Goal: Task Accomplishment & Management: Manage account settings

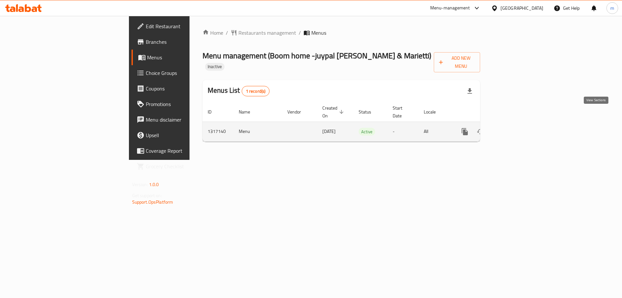
click at [514, 129] on icon "enhanced table" at bounding box center [512, 132] width 6 height 6
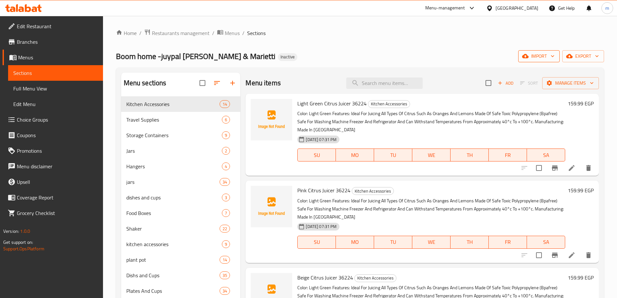
click at [540, 56] on span "import" at bounding box center [538, 56] width 31 height 8
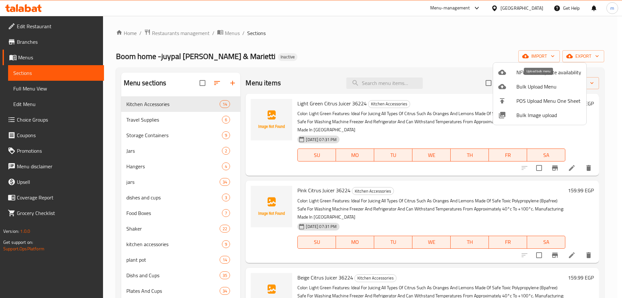
click at [535, 89] on span "Bulk Upload Menu" at bounding box center [548, 87] width 65 height 8
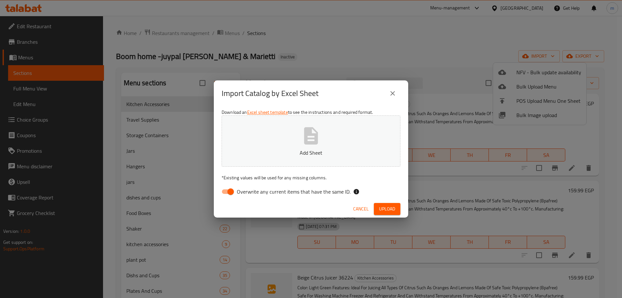
click at [230, 192] on input "Overwrite any current items that have the same ID." at bounding box center [230, 191] width 37 height 12
checkbox input "false"
click at [383, 207] on span "Upload" at bounding box center [387, 209] width 16 height 8
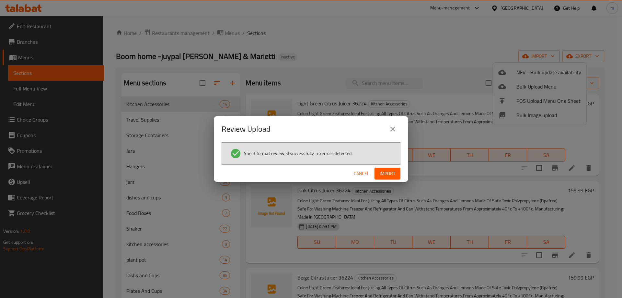
click at [388, 175] on span "Import" at bounding box center [388, 173] width 16 height 8
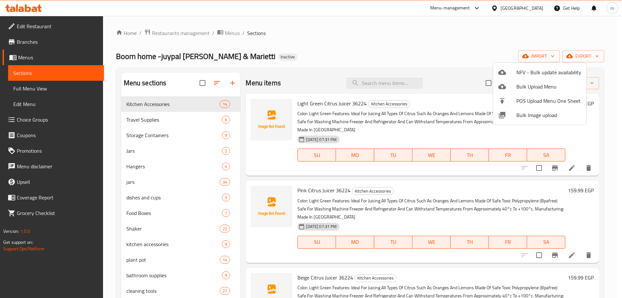
click at [45, 87] on div at bounding box center [311, 149] width 622 height 298
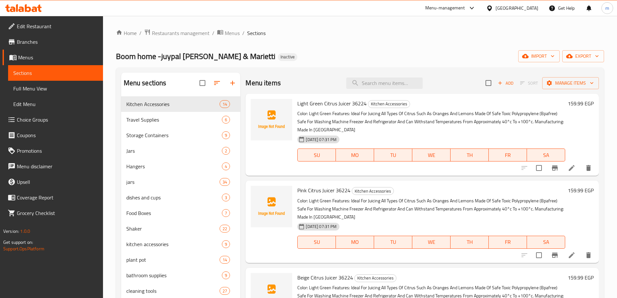
click at [42, 88] on span "Full Menu View" at bounding box center [55, 89] width 85 height 8
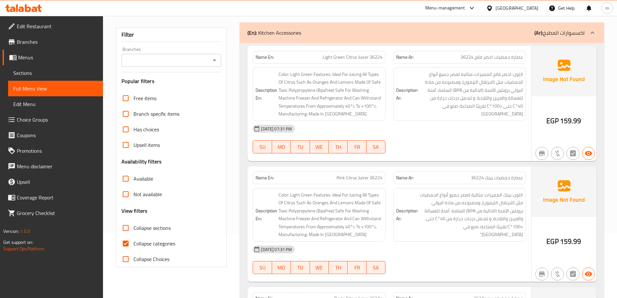
scroll to position [162, 0]
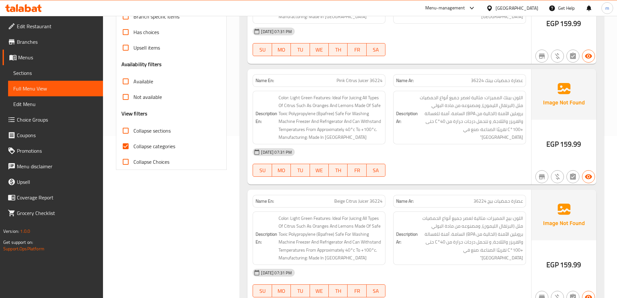
click at [128, 146] on input "Collapse categories" at bounding box center [126, 146] width 16 height 16
checkbox input "false"
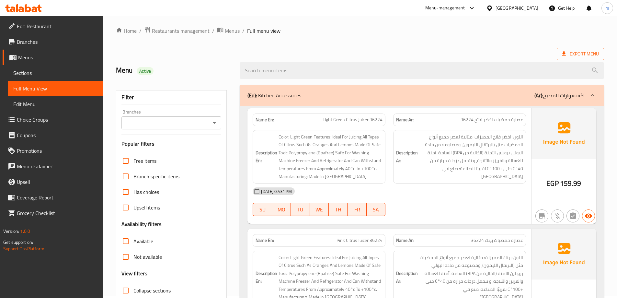
scroll to position [0, 0]
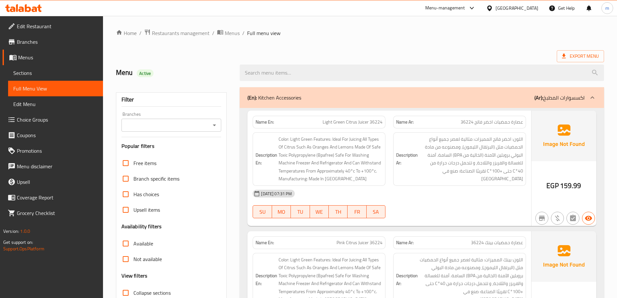
click at [591, 97] on icon at bounding box center [593, 98] width 8 height 8
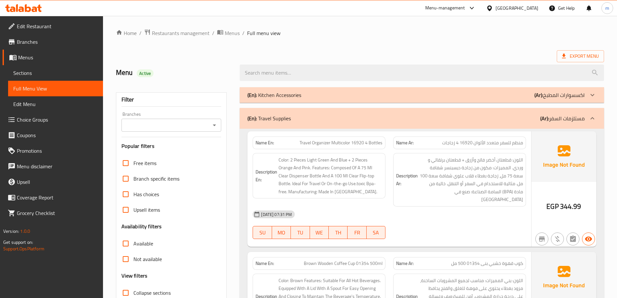
click at [594, 117] on icon at bounding box center [593, 118] width 8 height 8
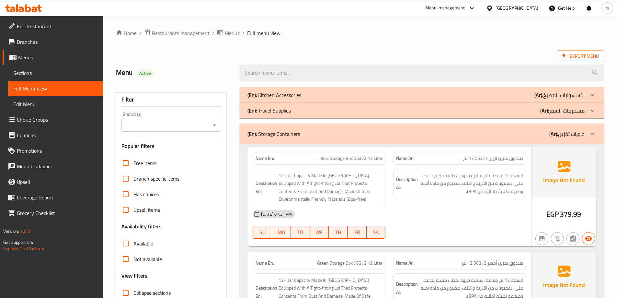
click at [592, 132] on icon at bounding box center [593, 134] width 8 height 8
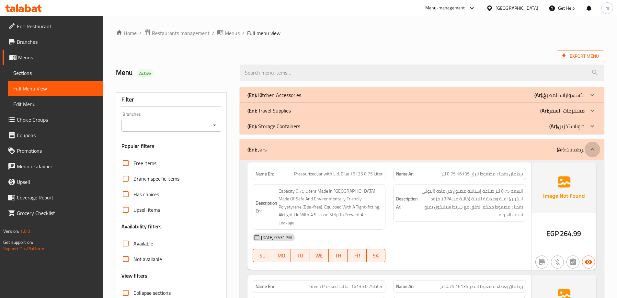
click at [592, 148] on icon at bounding box center [593, 149] width 8 height 8
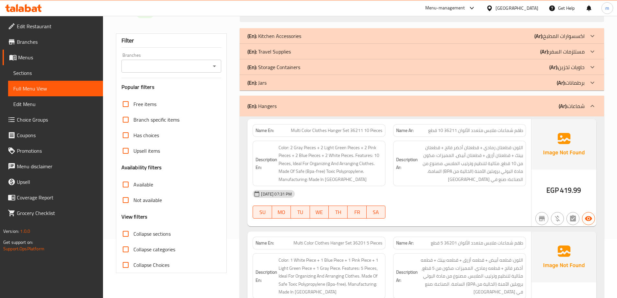
scroll to position [65, 0]
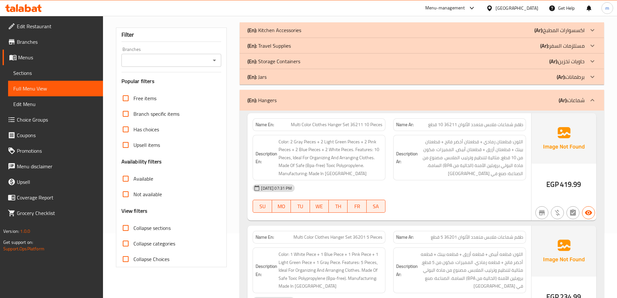
click at [592, 99] on icon at bounding box center [592, 100] width 4 height 2
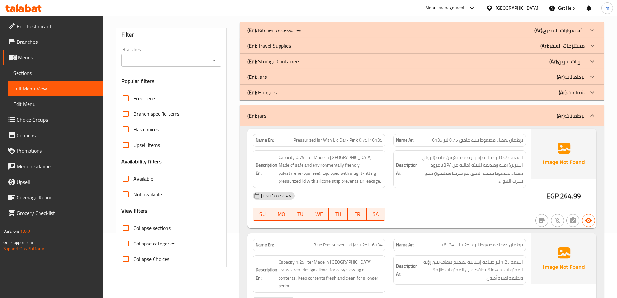
click at [591, 116] on icon at bounding box center [592, 115] width 4 height 2
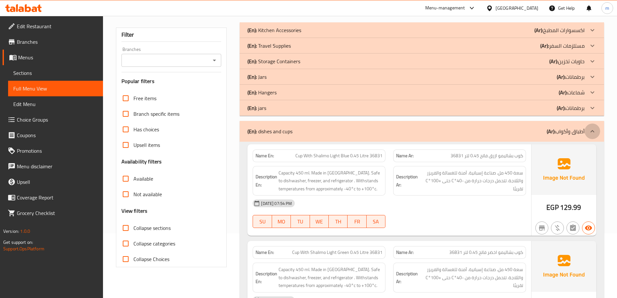
click at [594, 128] on icon at bounding box center [593, 131] width 8 height 8
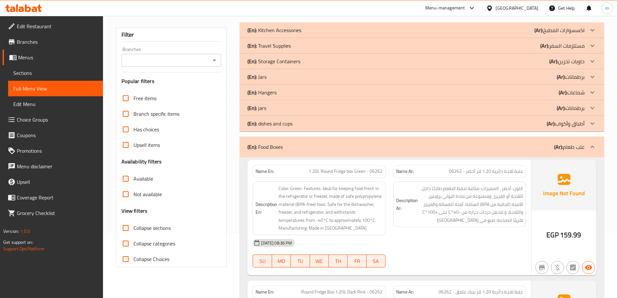
click at [594, 145] on icon at bounding box center [593, 147] width 8 height 8
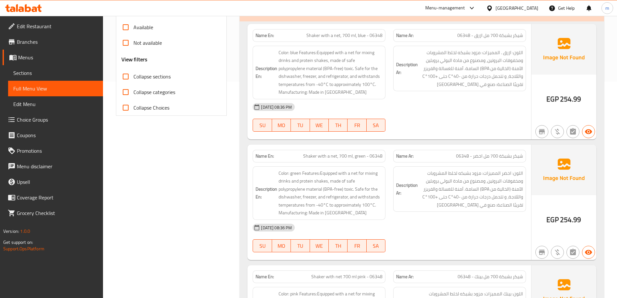
scroll to position [194, 0]
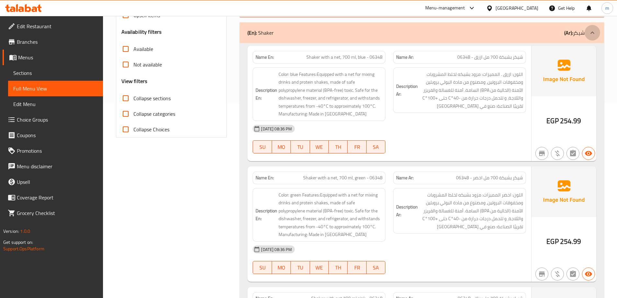
click at [595, 32] on icon at bounding box center [593, 33] width 8 height 8
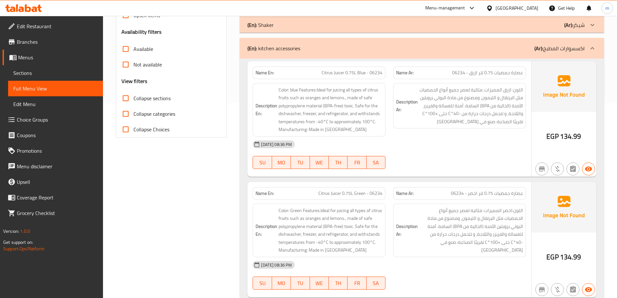
click at [592, 47] on icon at bounding box center [593, 48] width 8 height 8
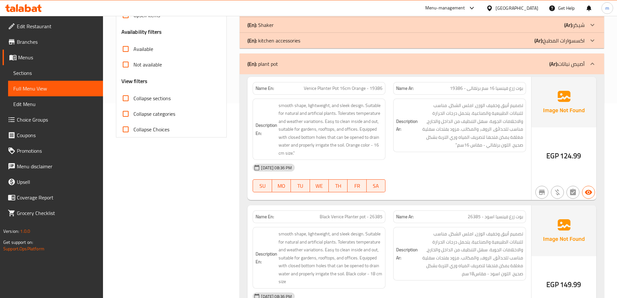
click at [592, 63] on icon at bounding box center [593, 64] width 8 height 8
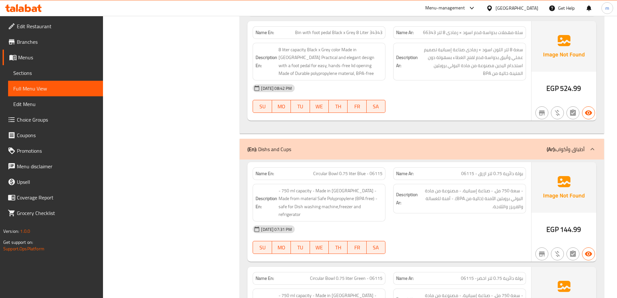
scroll to position [3866, 0]
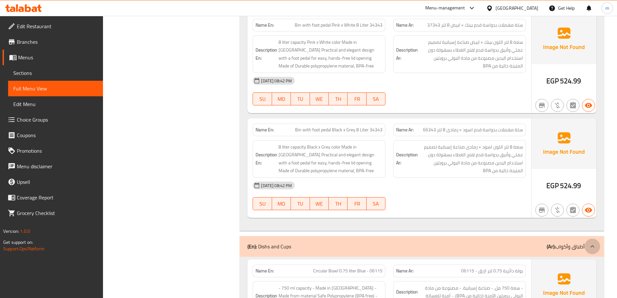
click at [591, 242] on icon at bounding box center [593, 246] width 8 height 8
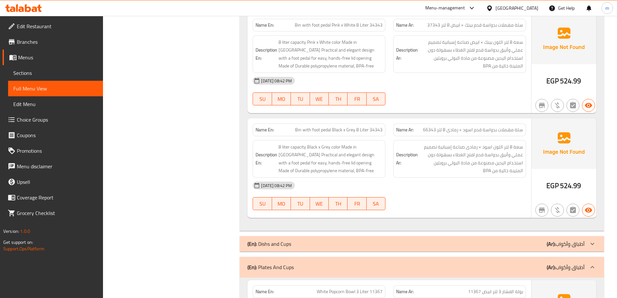
click at [594, 263] on icon at bounding box center [593, 267] width 8 height 8
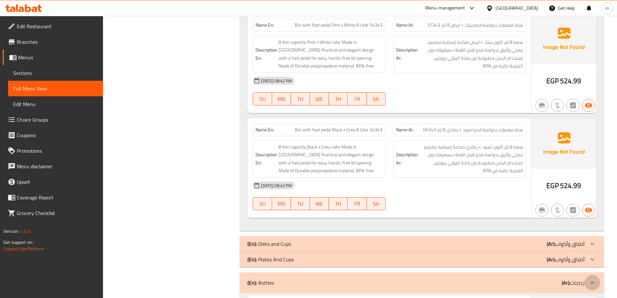
click at [593, 279] on icon at bounding box center [593, 283] width 8 height 8
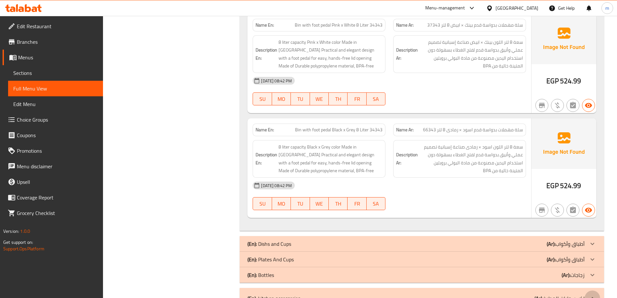
click at [593, 294] on icon at bounding box center [593, 298] width 8 height 8
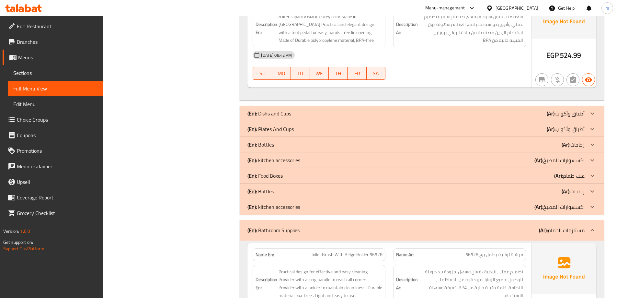
scroll to position [3996, 0]
click at [591, 227] on icon at bounding box center [593, 231] width 8 height 8
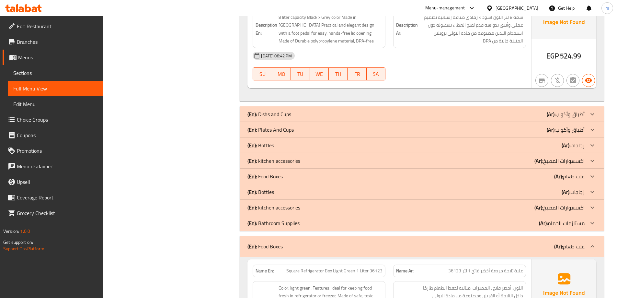
click at [592, 242] on icon at bounding box center [593, 246] width 8 height 8
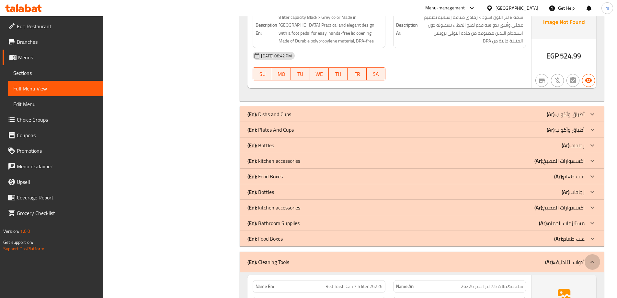
click at [593, 258] on icon at bounding box center [593, 262] width 8 height 8
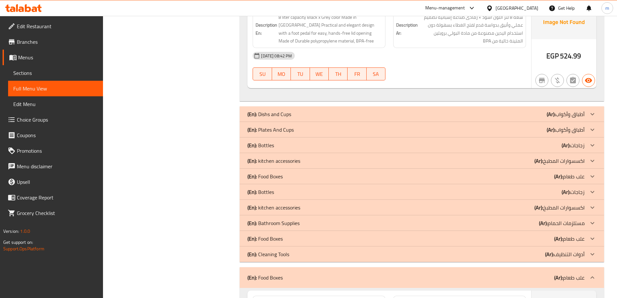
click at [593, 276] on icon at bounding box center [592, 277] width 4 height 2
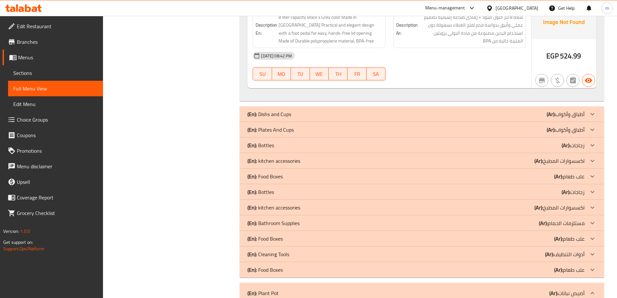
click at [593, 289] on icon at bounding box center [593, 293] width 8 height 8
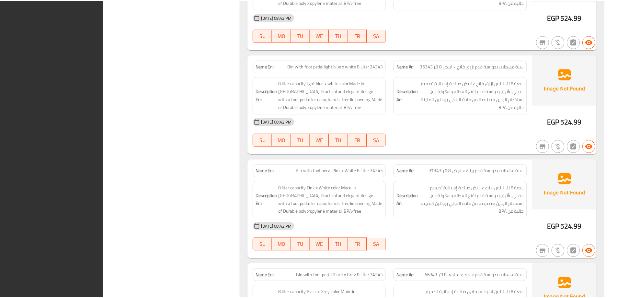
scroll to position [3885, 0]
